Goal: Task Accomplishment & Management: Use online tool/utility

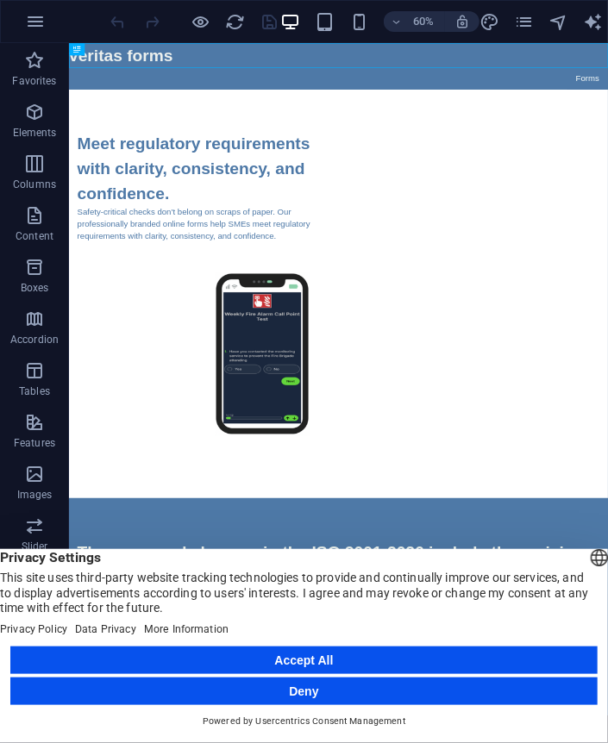
click at [318, 659] on button "Accept All" at bounding box center [303, 661] width 587 height 28
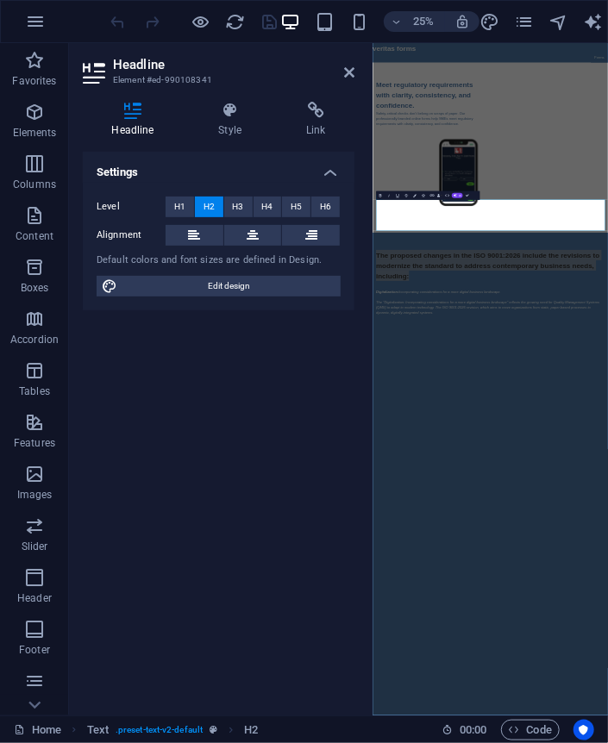
click at [251, 429] on div "Settings Level H1 H2 H3 H4 H5 H6 Alignment Default colors and font sizes are de…" at bounding box center [219, 427] width 272 height 550
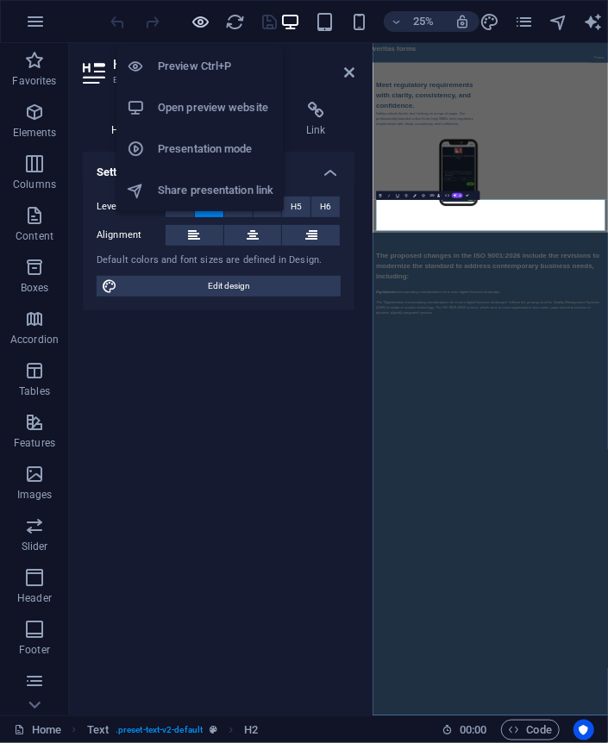
click at [201, 20] on icon "button" at bounding box center [201, 22] width 20 height 20
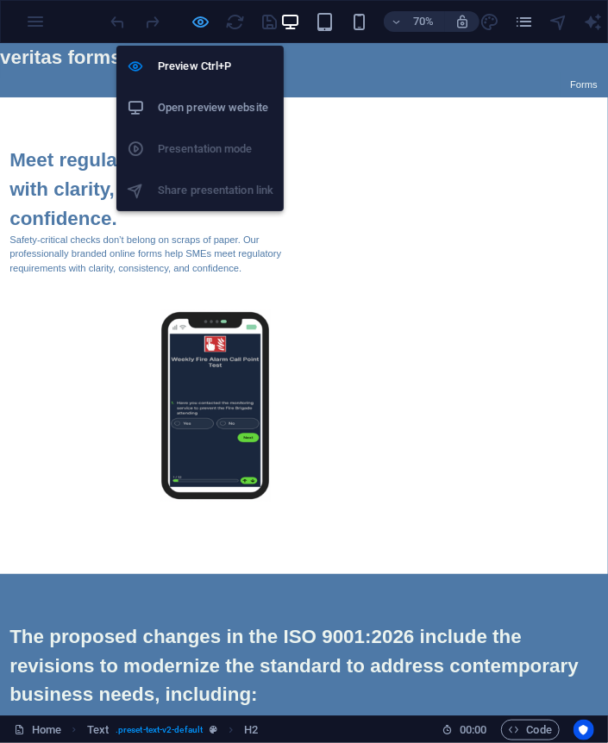
click at [203, 19] on icon "button" at bounding box center [201, 22] width 20 height 20
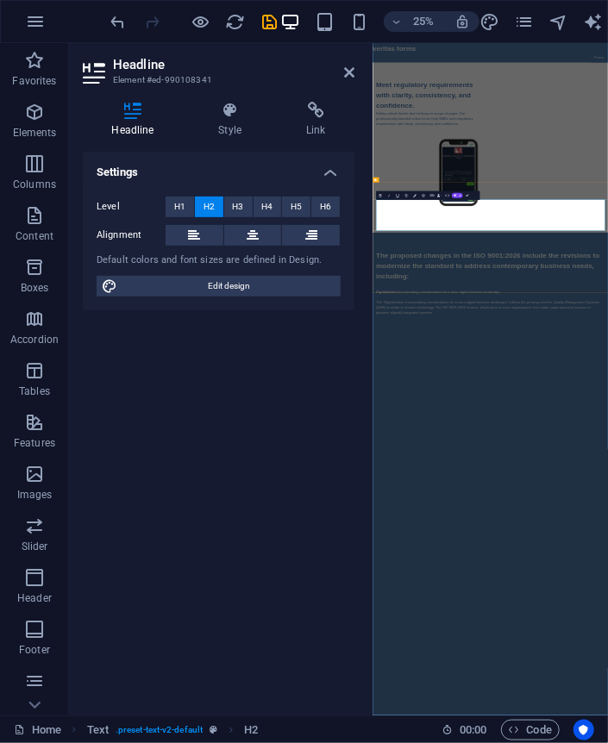
drag, startPoint x: 539, startPoint y: 784, endPoint x: 742, endPoint y: 250, distance: 571.2
copy span "The proposed changes in the ISO 9001:2026 include the revisions to modernize th…"
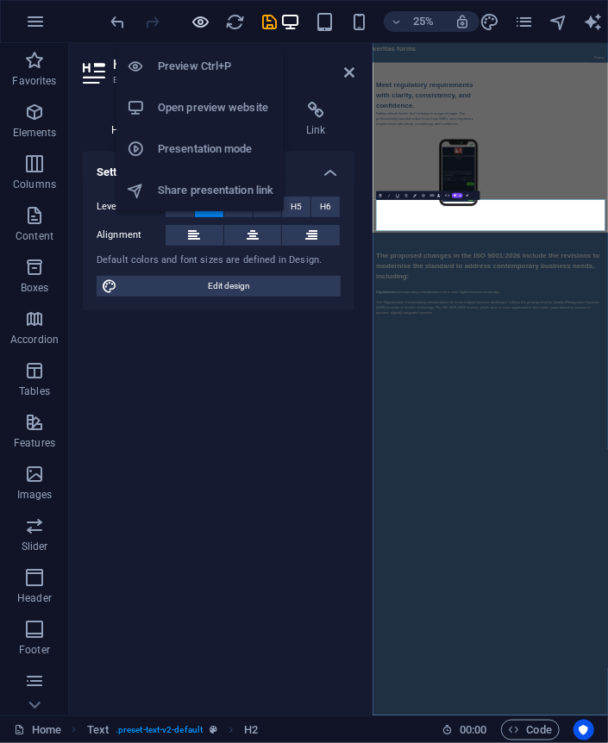
click at [201, 18] on icon "button" at bounding box center [201, 22] width 20 height 20
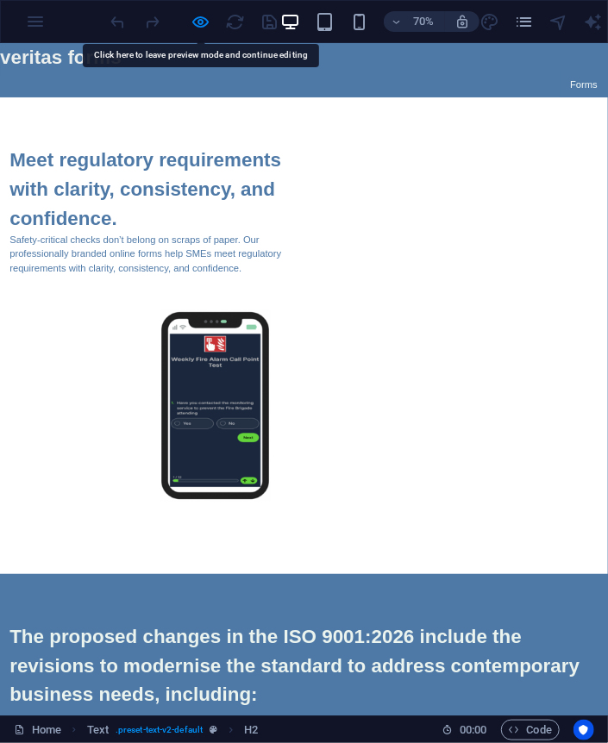
drag, startPoint x: 79, startPoint y: 835, endPoint x: 103, endPoint y: 858, distance: 32.9
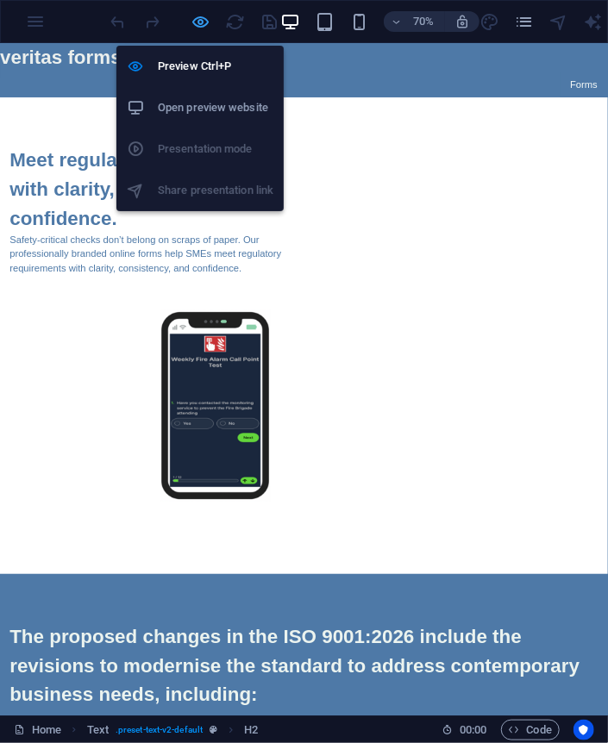
click at [198, 22] on icon "button" at bounding box center [201, 22] width 20 height 20
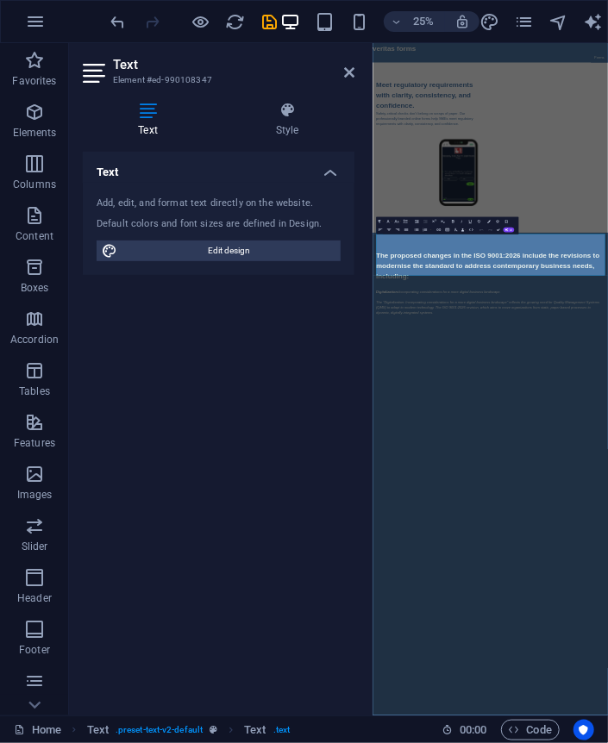
drag, startPoint x: 721, startPoint y: 940, endPoint x: 365, endPoint y: 843, distance: 369.0
copy div "Digitalization: Incorporating considerations for a more digital business landsc…"
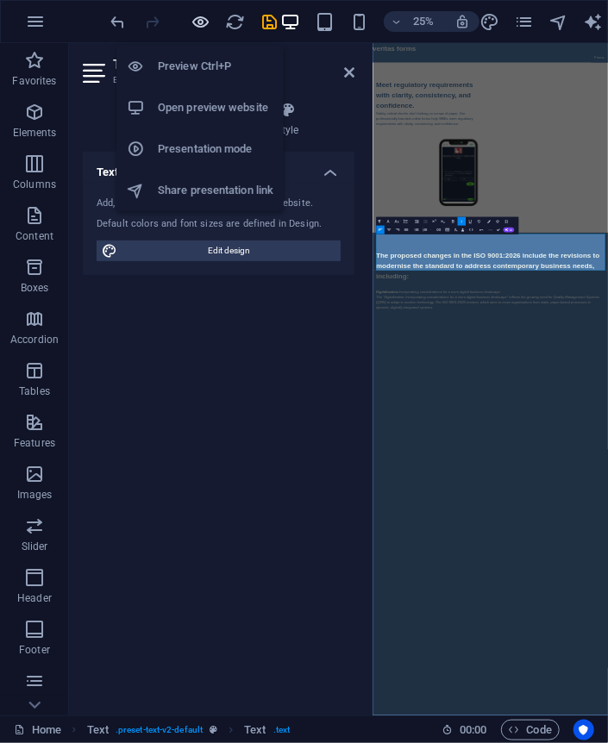
click at [204, 23] on icon "button" at bounding box center [201, 22] width 20 height 20
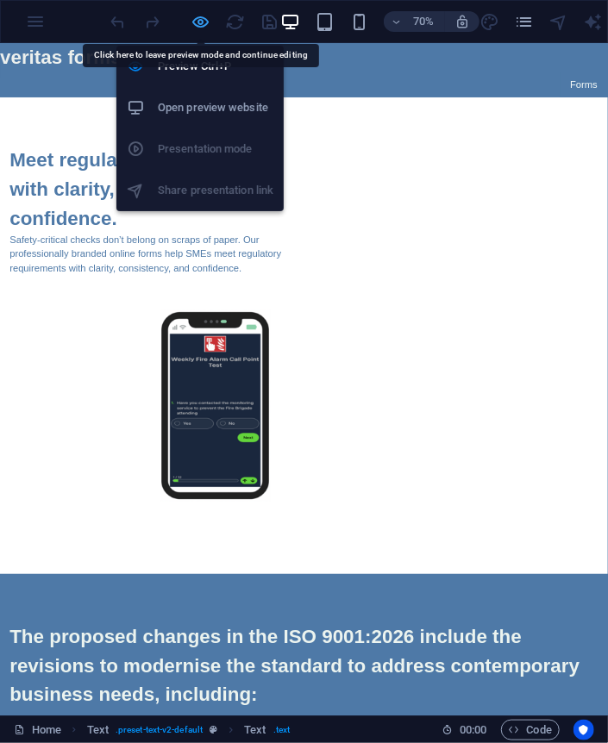
click at [203, 20] on icon "button" at bounding box center [201, 22] width 20 height 20
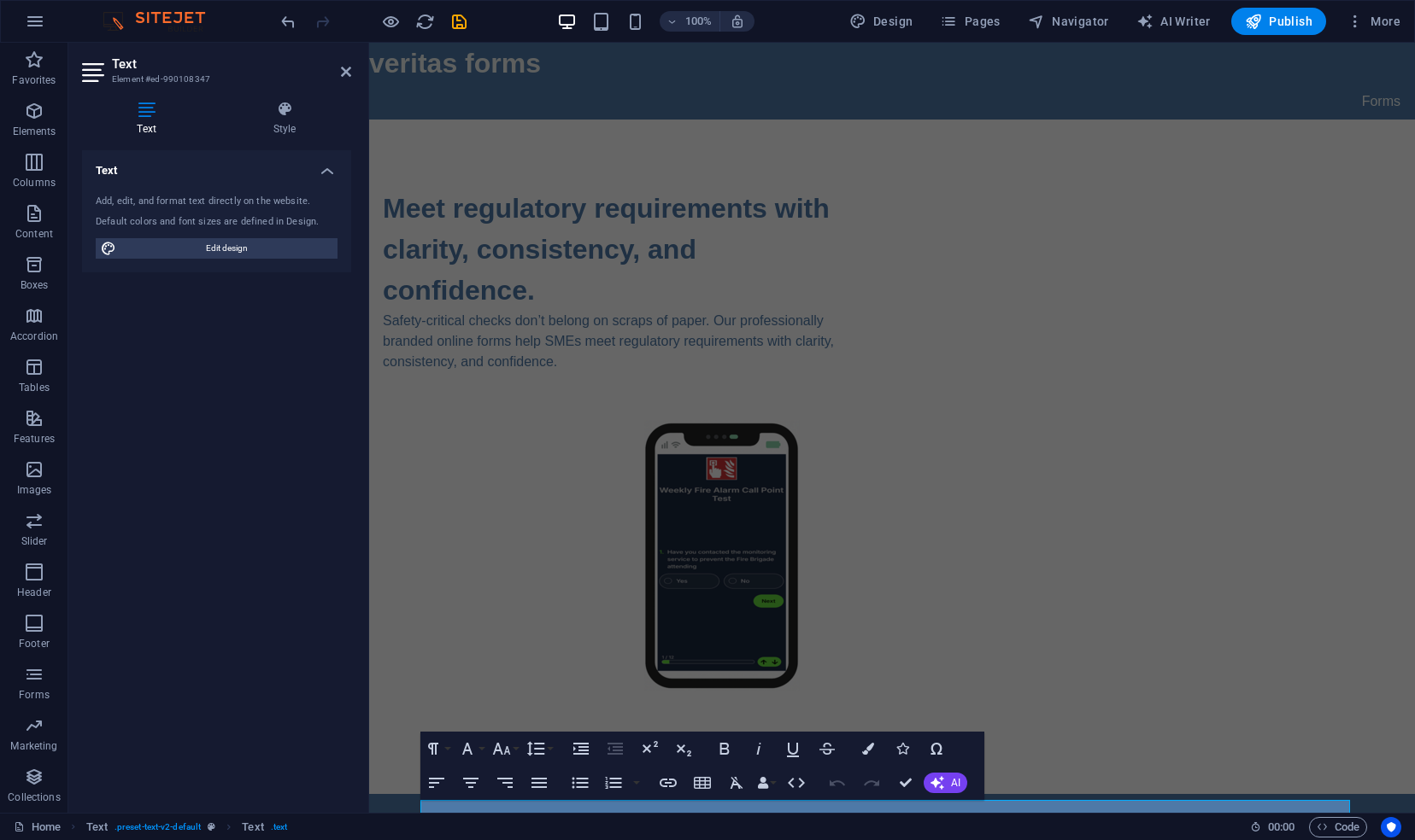
scroll to position [199, 0]
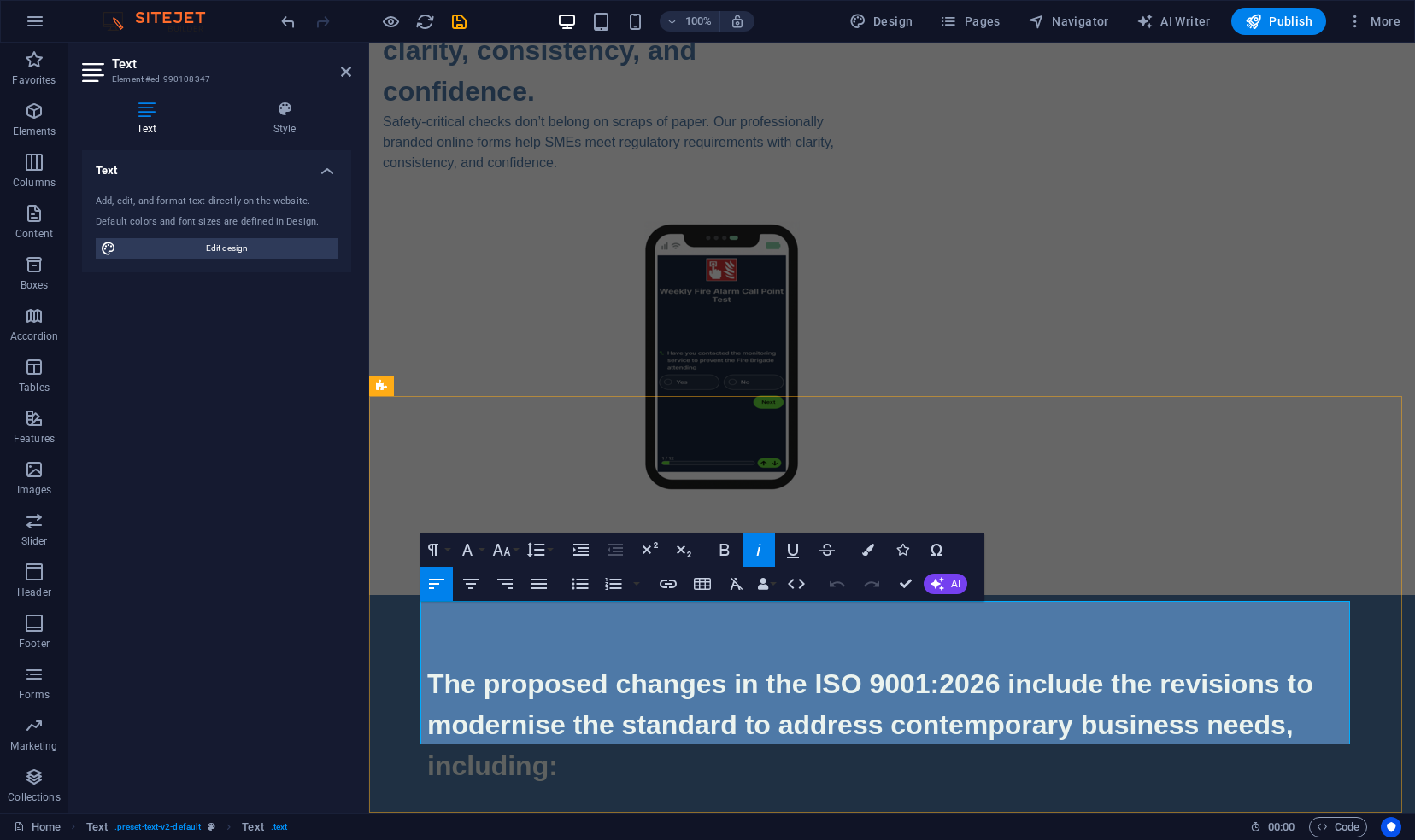
click at [601, 735] on p "Digitalisation: Incorporating considerations for a more digital business landsc…" at bounding box center [892, 831] width 929 height 21
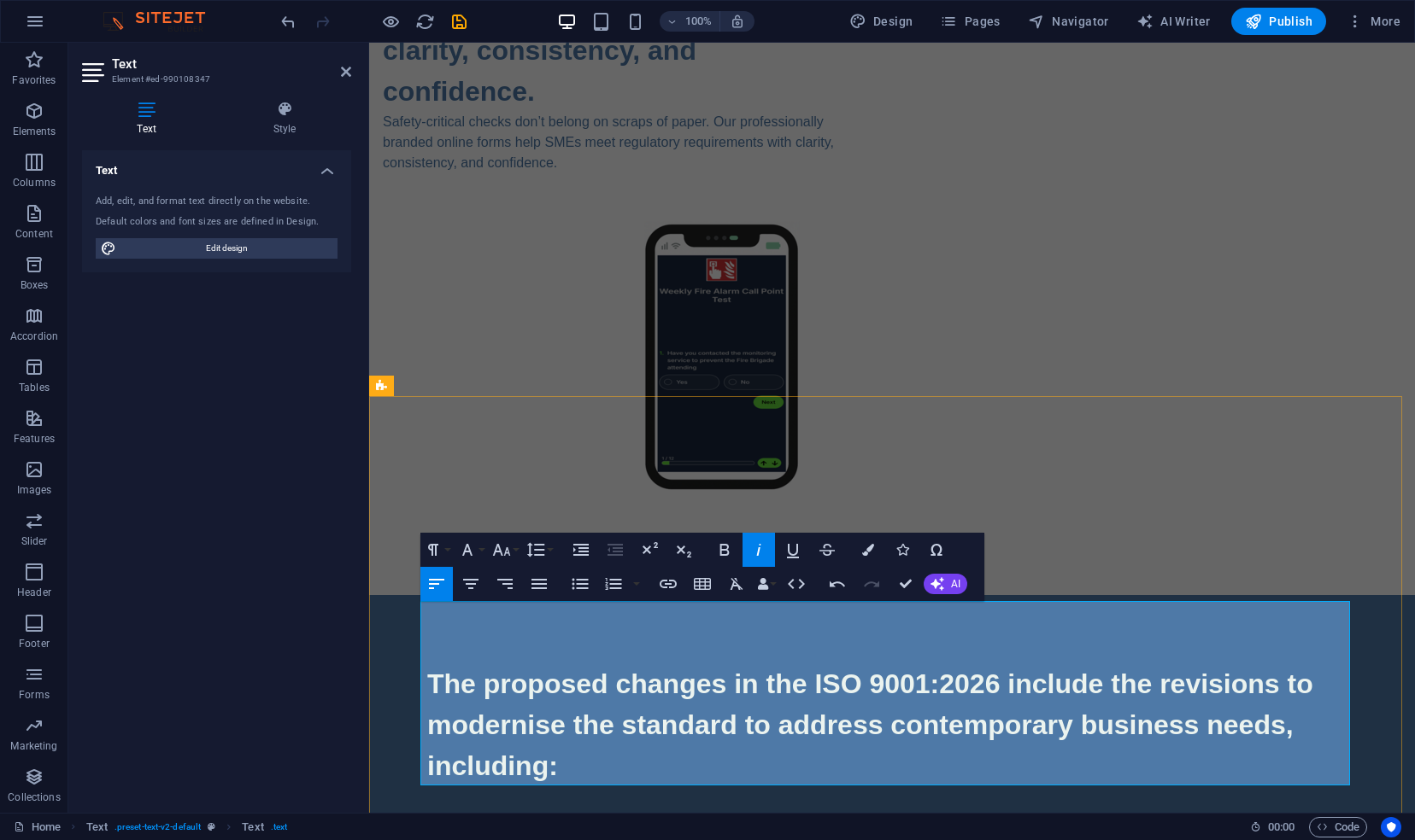
drag, startPoint x: 913, startPoint y: 632, endPoint x: 511, endPoint y: 638, distance: 402.0
click at [518, 735] on em "Incorporating considerations for a more digital business landscape." at bounding box center [720, 830] width 405 height 15
copy em "ncorporating considerations for a more digital business landscape"
click at [406, 284] on div "Meet regulatory requirements with clarity, consistency, and confidence. Safety-…" at bounding box center [892, 258] width 1045 height 675
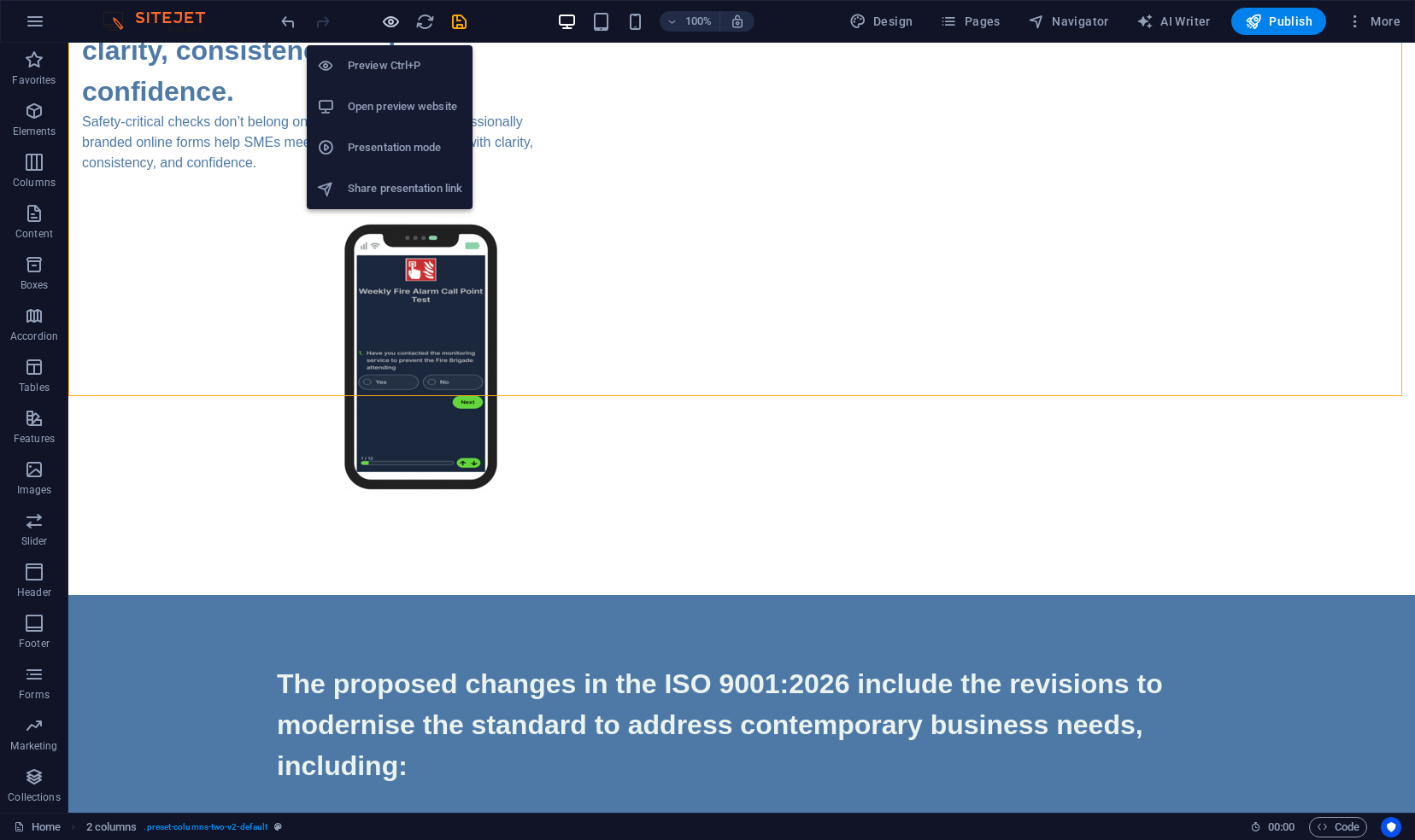
click at [394, 19] on icon "button" at bounding box center [391, 22] width 20 height 20
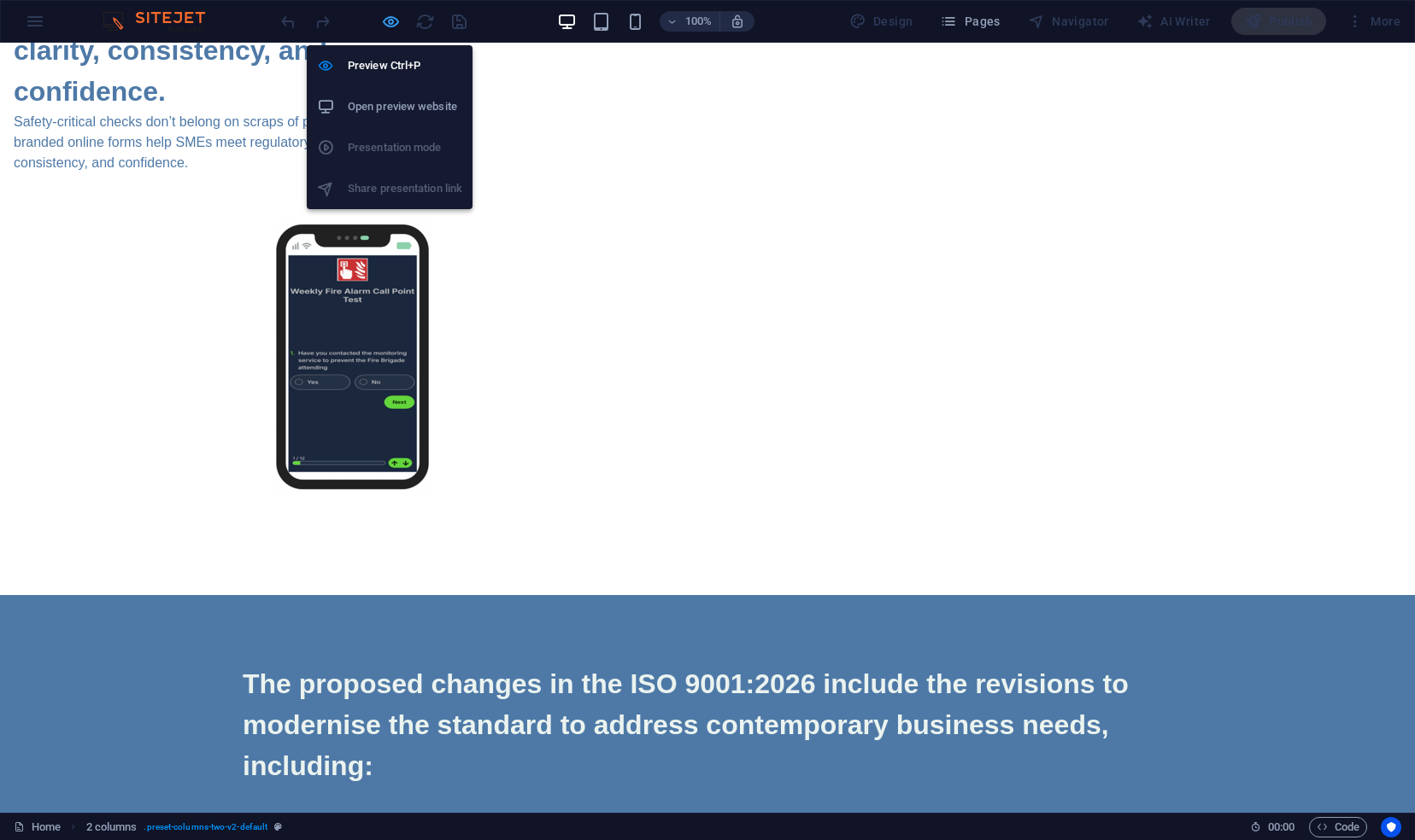
click at [394, 20] on icon "button" at bounding box center [391, 22] width 20 height 20
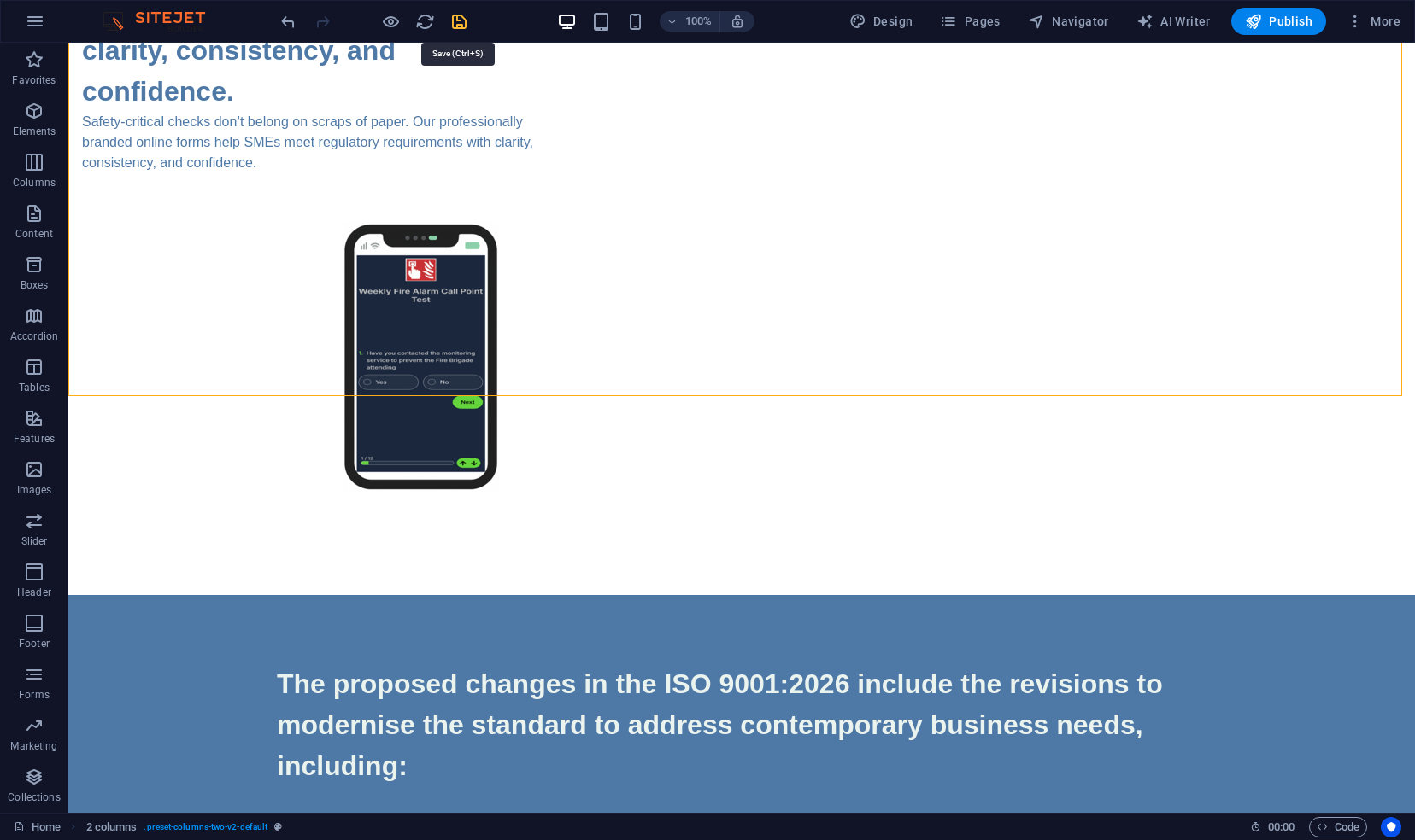
click at [459, 20] on icon "save" at bounding box center [460, 22] width 20 height 20
